Goal: Navigation & Orientation: Go to known website

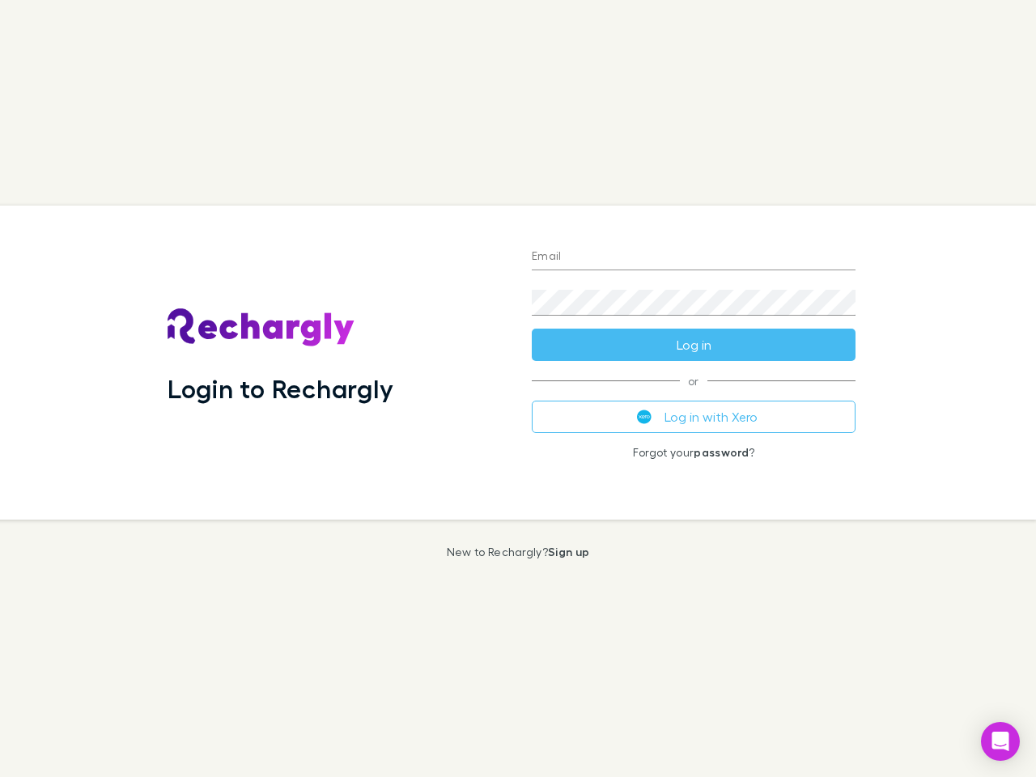
click at [518, 388] on div "Login to Rechargly" at bounding box center [337, 362] width 364 height 314
click at [693, 257] on input "Email" at bounding box center [694, 257] width 324 height 26
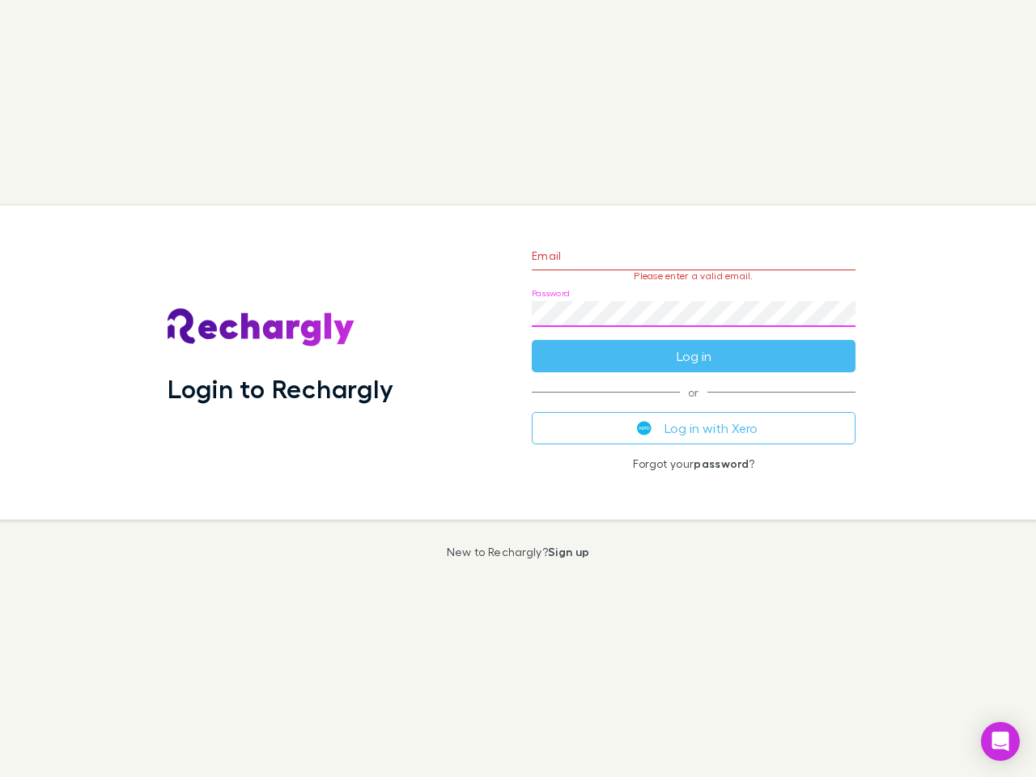
click at [693, 345] on form "Email Please enter a valid email. Password Log in" at bounding box center [694, 301] width 324 height 141
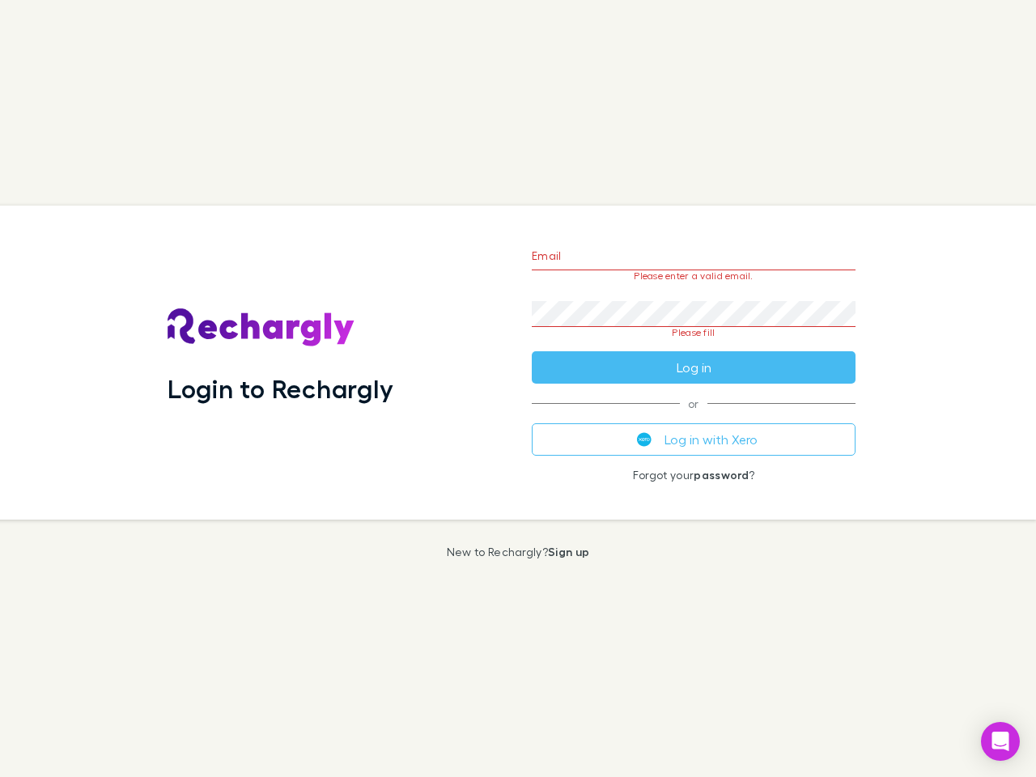
click at [693, 417] on div "Email Please enter a valid email. Password Please fill Log in or Log in with Xe…" at bounding box center [693, 362] width 349 height 314
click at [1000, 741] on icon "Open Intercom Messenger" at bounding box center [1000, 740] width 17 height 19
